Goal: Book appointment/travel/reservation

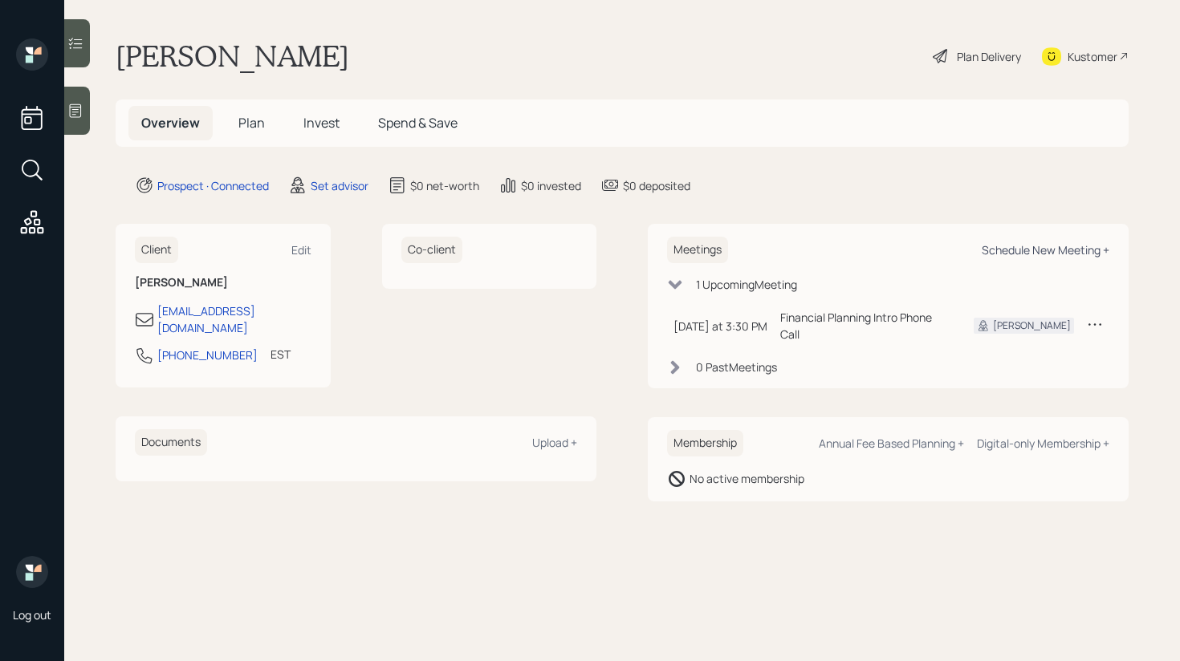
click at [1031, 257] on div "Schedule New Meeting +" at bounding box center [1046, 249] width 128 height 15
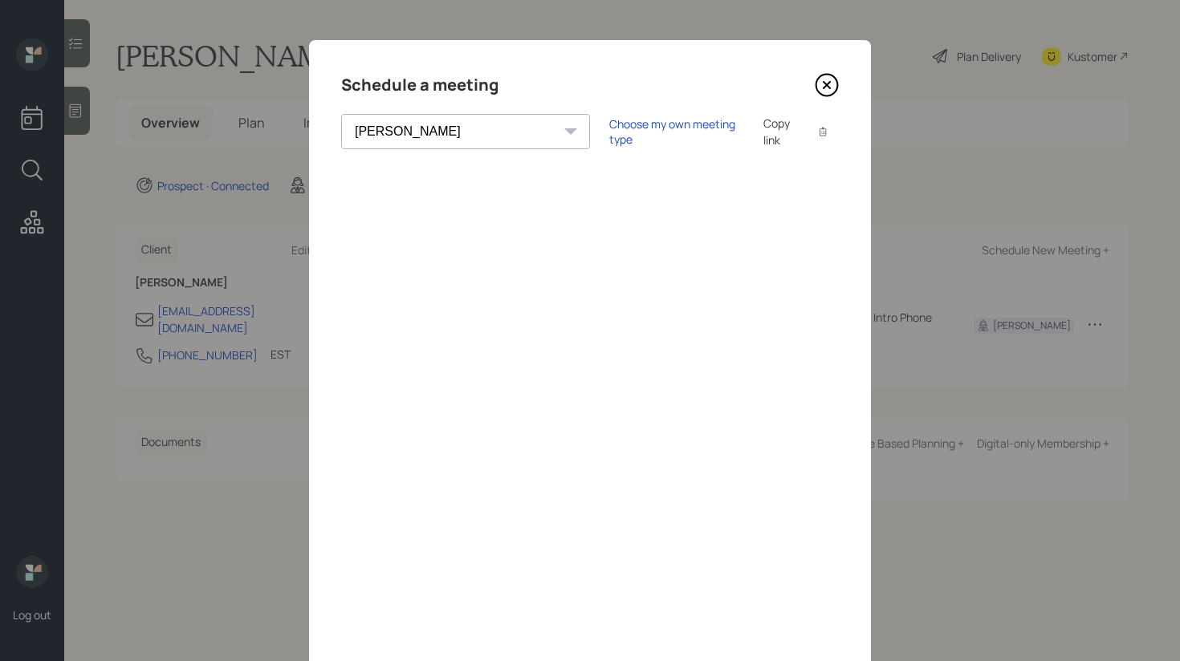
click at [448, 132] on select "[PERSON_NAME] [PERSON_NAME] [PERSON_NAME] [PERSON_NAME] [PERSON_NAME] [PERSON_N…" at bounding box center [465, 131] width 249 height 35
select select "d946c976-65aa-4529-ac9d-02c4f1114fc0"
click at [341, 114] on select "[PERSON_NAME] [PERSON_NAME] [PERSON_NAME] [PERSON_NAME] [PERSON_NAME] [PERSON_N…" at bounding box center [465, 131] width 249 height 35
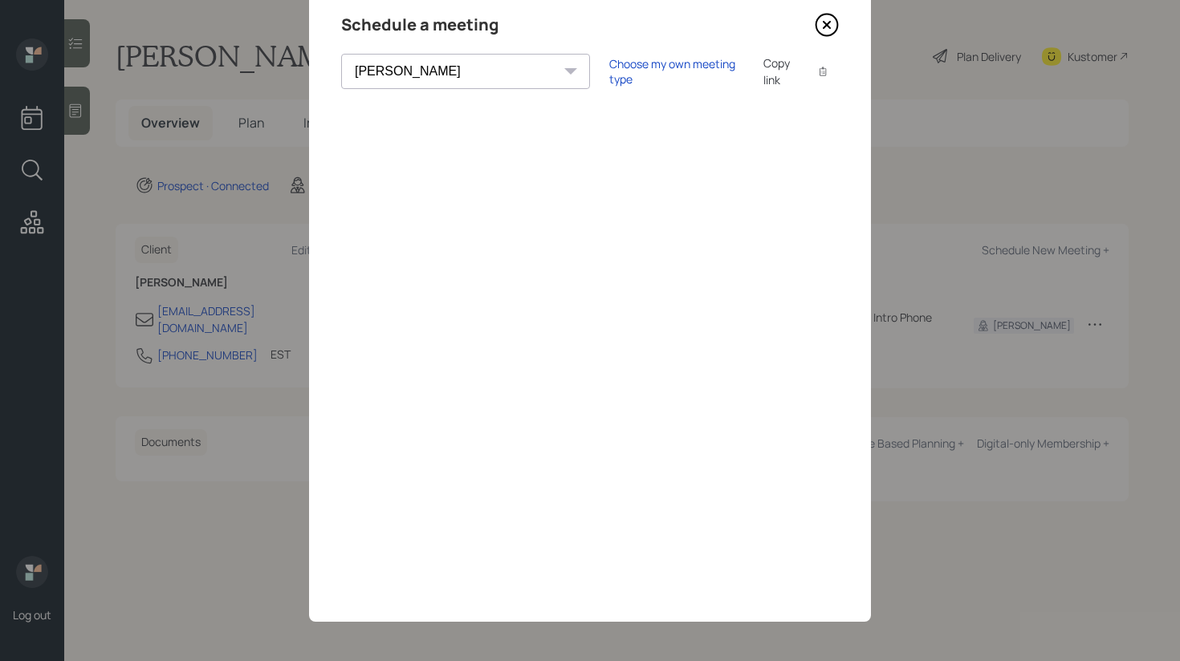
scroll to position [61, 0]
click at [829, 31] on icon at bounding box center [827, 24] width 24 height 24
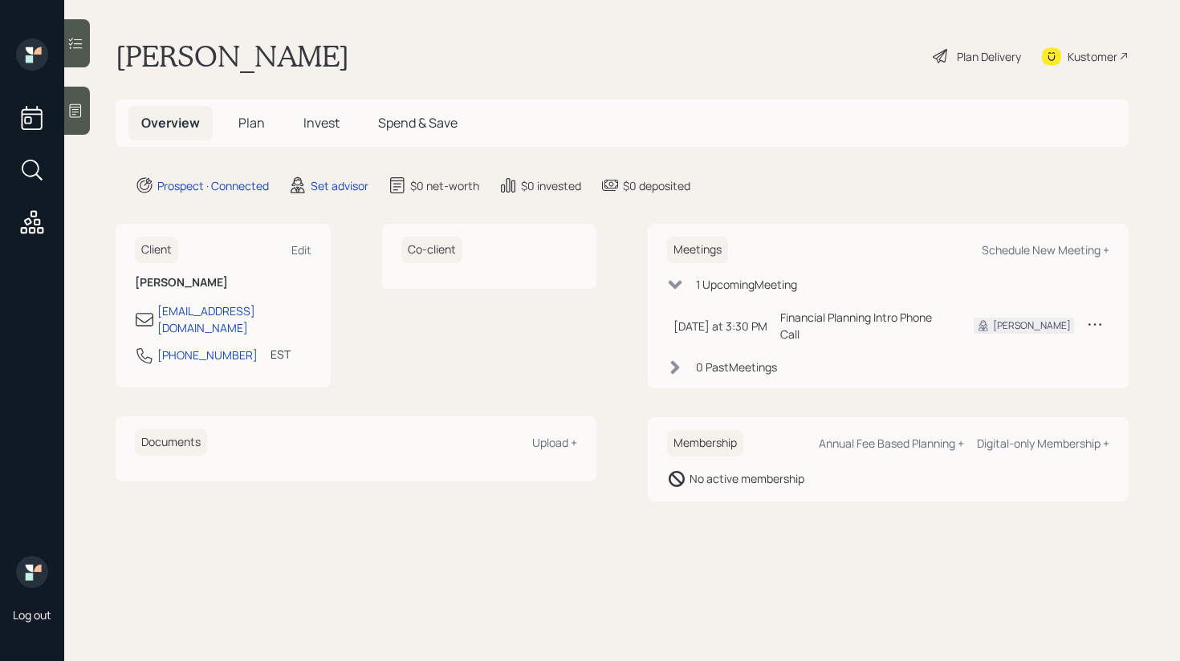
click at [80, 124] on div at bounding box center [77, 111] width 26 height 48
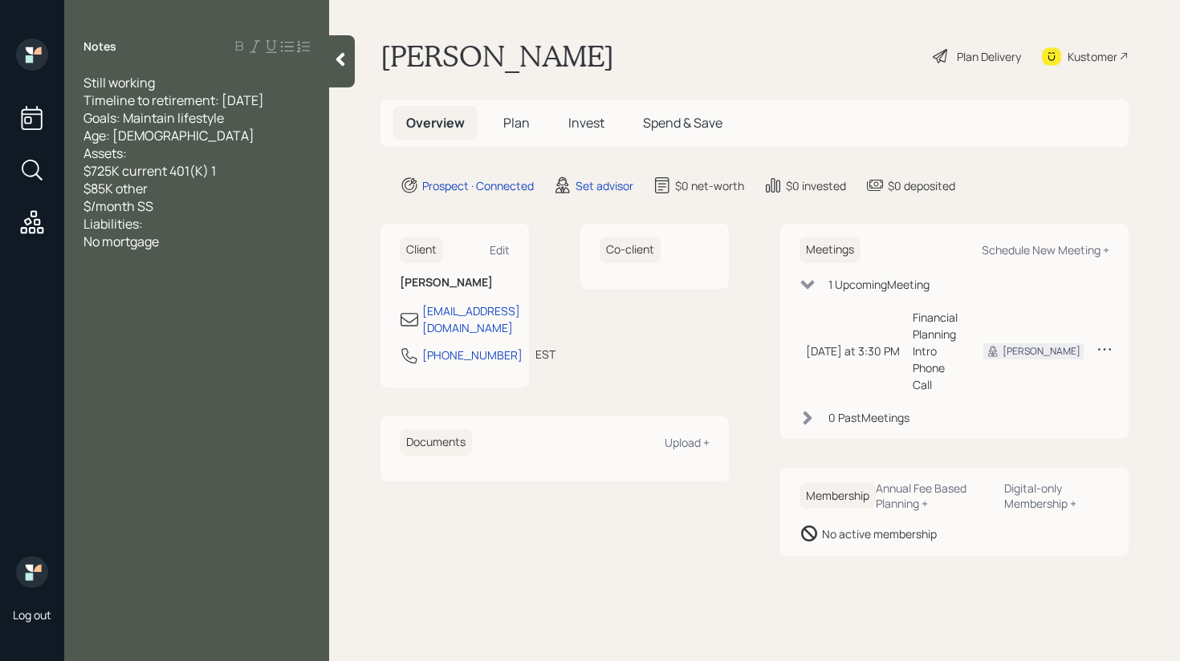
click at [186, 190] on div "$85K other" at bounding box center [196, 189] width 226 height 18
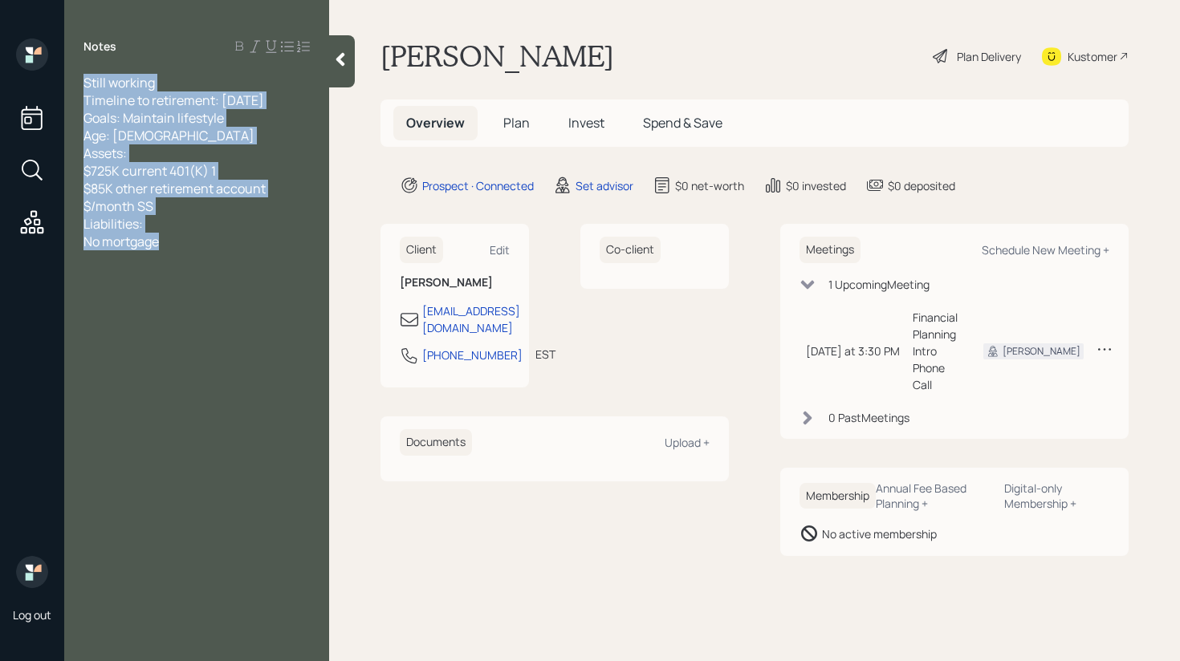
copy div "Still working Timeline to retirement: [DATE] Goals: Maintain lifestyle Age: [DE…"
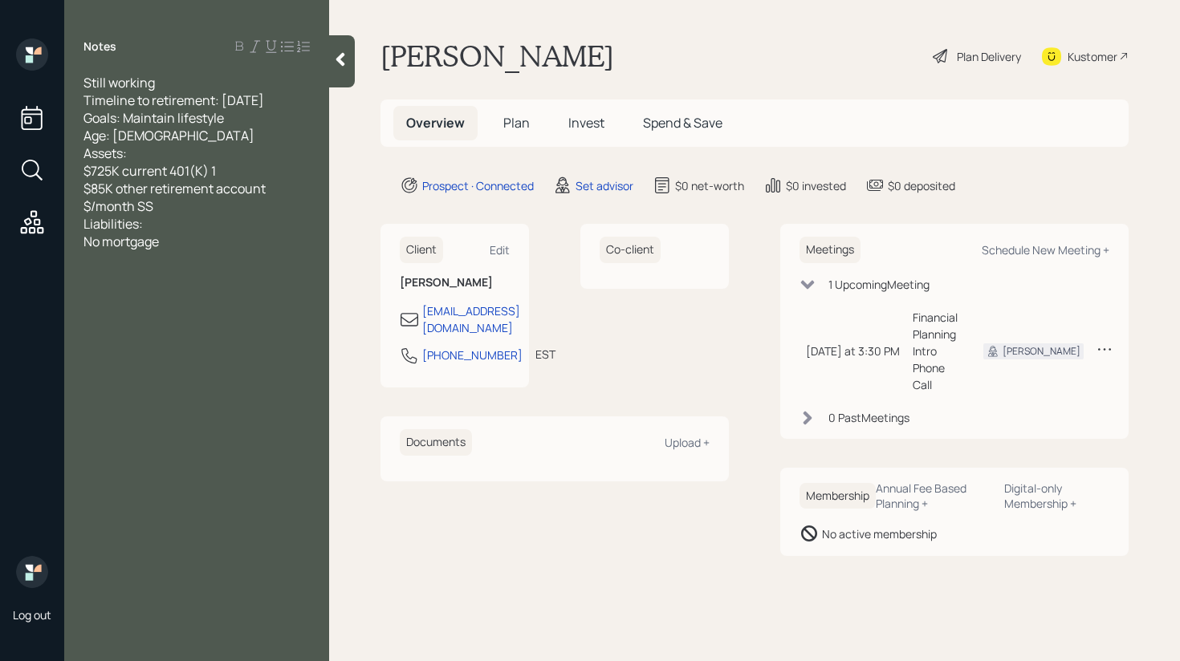
click at [341, 67] on div at bounding box center [342, 61] width 26 height 52
